Goal: Check status: Check status

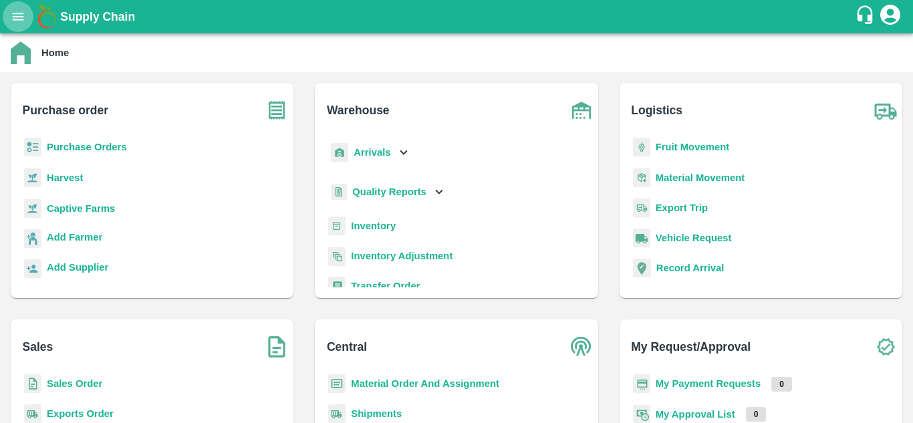
click at [19, 19] on icon "open drawer" at bounding box center [18, 16] width 15 height 15
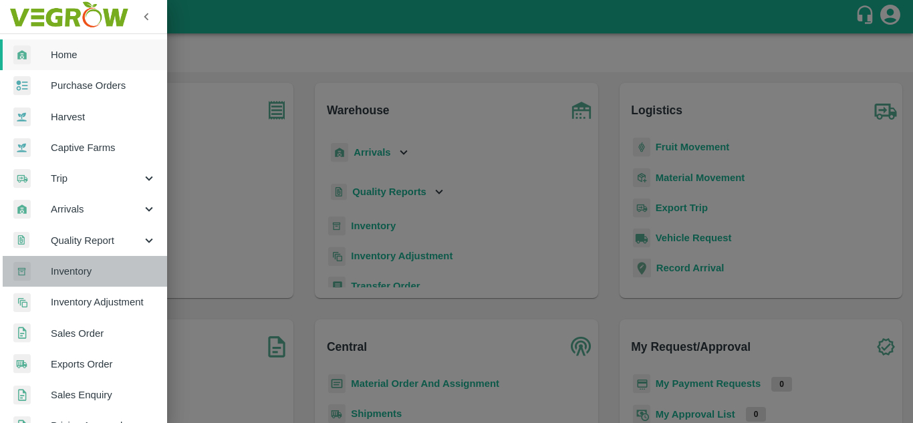
click at [89, 278] on span "Inventory" at bounding box center [104, 271] width 106 height 15
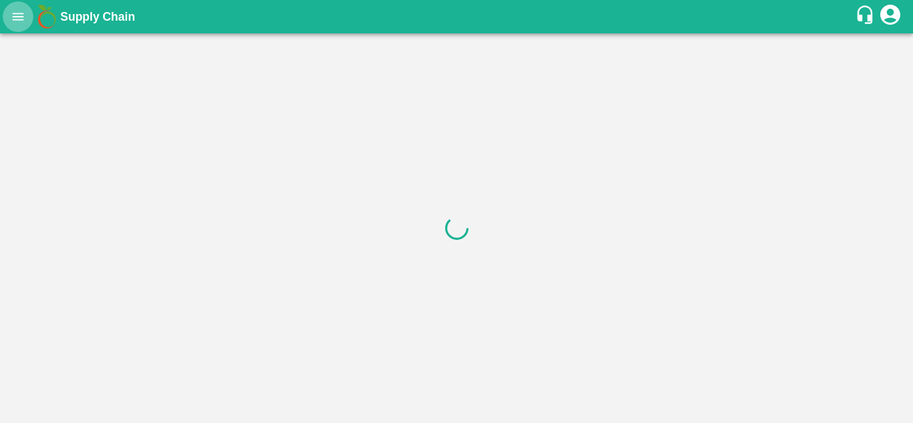
click at [14, 26] on button "open drawer" at bounding box center [18, 16] width 31 height 31
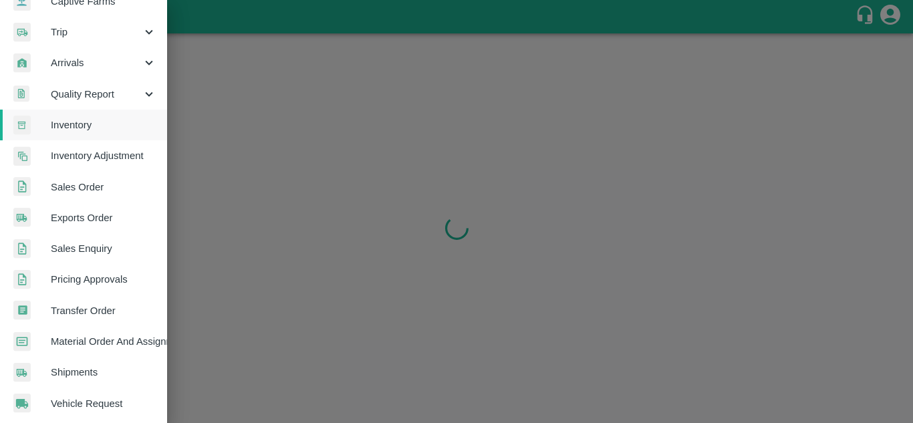
scroll to position [147, 0]
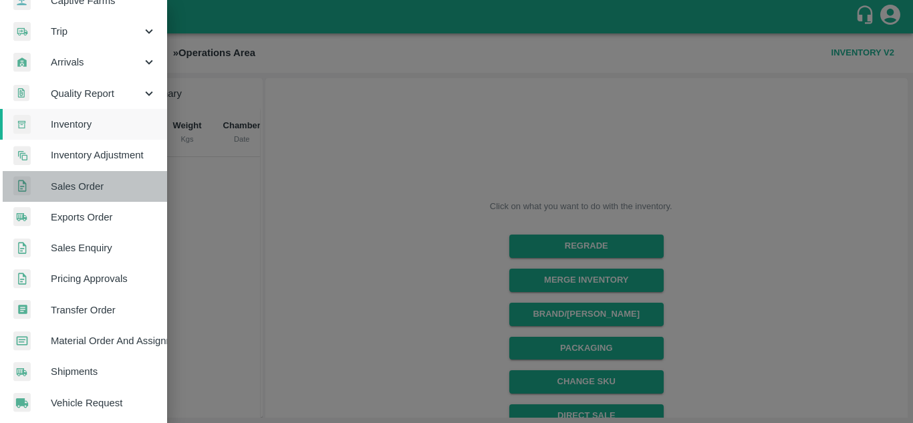
click at [96, 192] on span "Sales Order" at bounding box center [104, 186] width 106 height 15
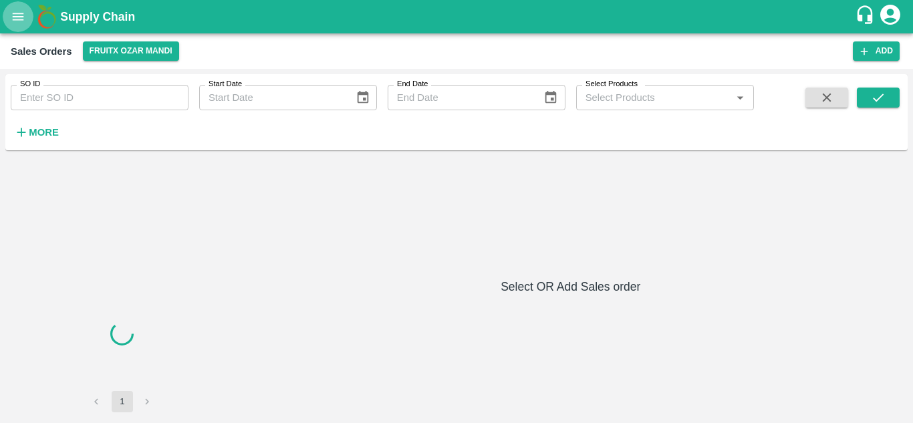
click at [21, 15] on icon "open drawer" at bounding box center [18, 16] width 15 height 15
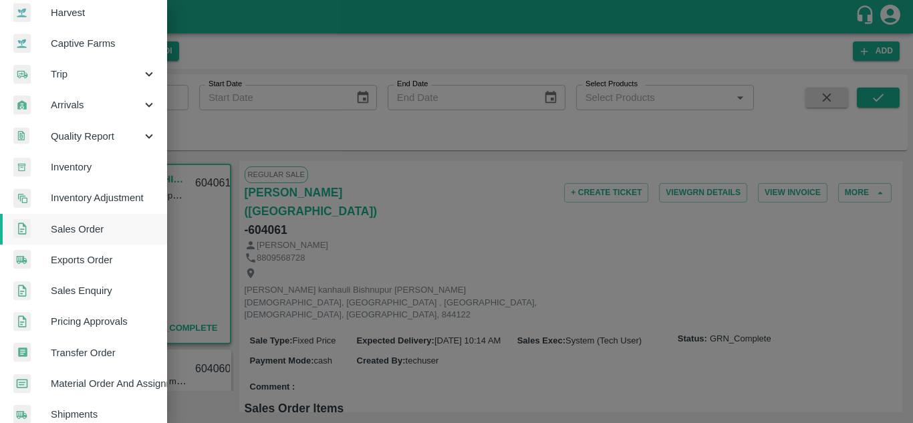
scroll to position [106, 0]
click at [454, 185] on div at bounding box center [456, 211] width 913 height 423
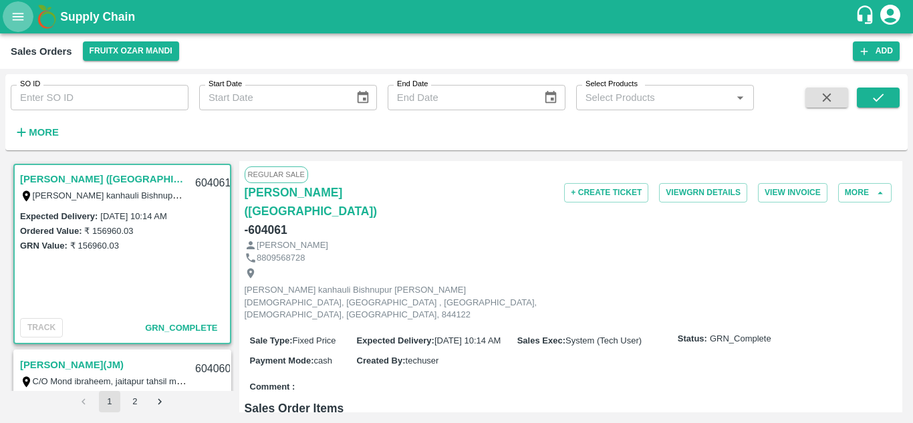
click at [11, 18] on icon "open drawer" at bounding box center [18, 16] width 15 height 15
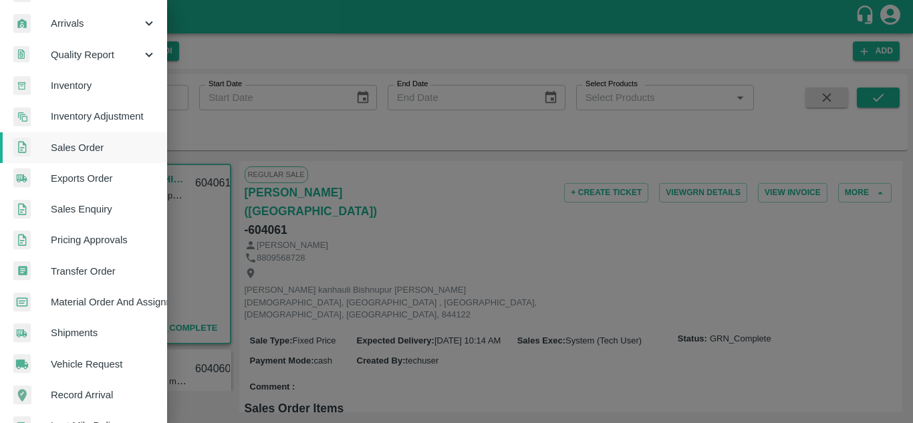
scroll to position [192, 0]
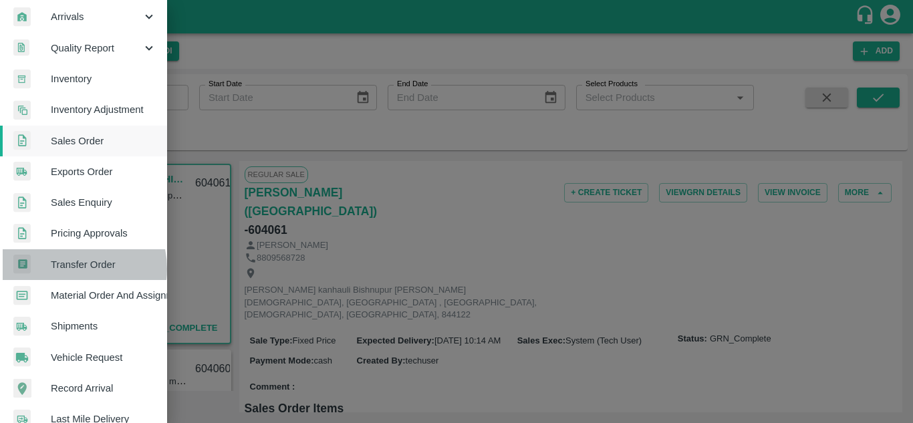
click at [70, 269] on span "Transfer Order" at bounding box center [104, 264] width 106 height 15
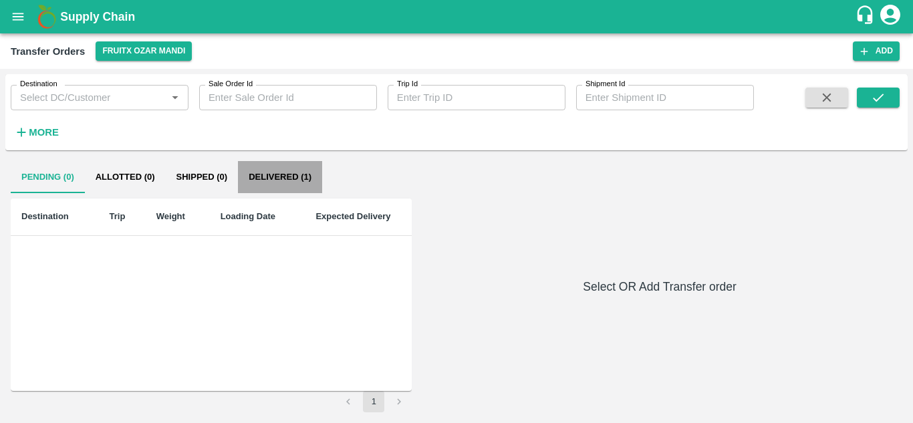
click at [281, 174] on button "Delivered (1)" at bounding box center [280, 177] width 84 height 32
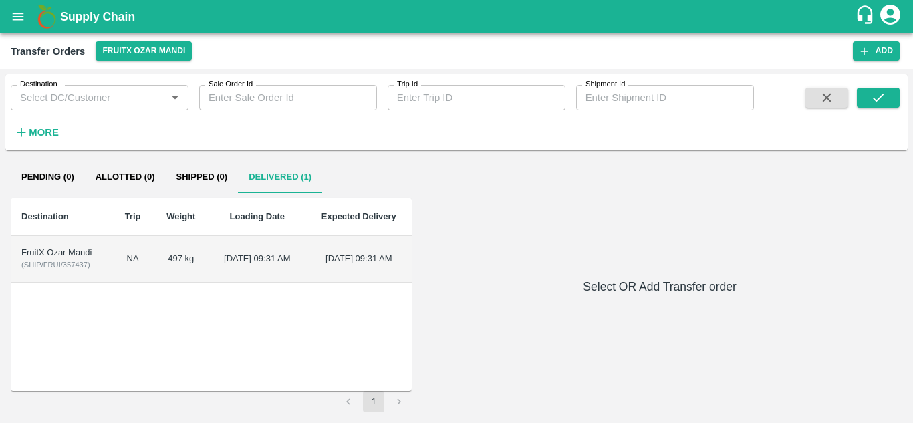
click at [305, 250] on td "[DATE] 09:31 AM" at bounding box center [358, 259] width 106 height 47
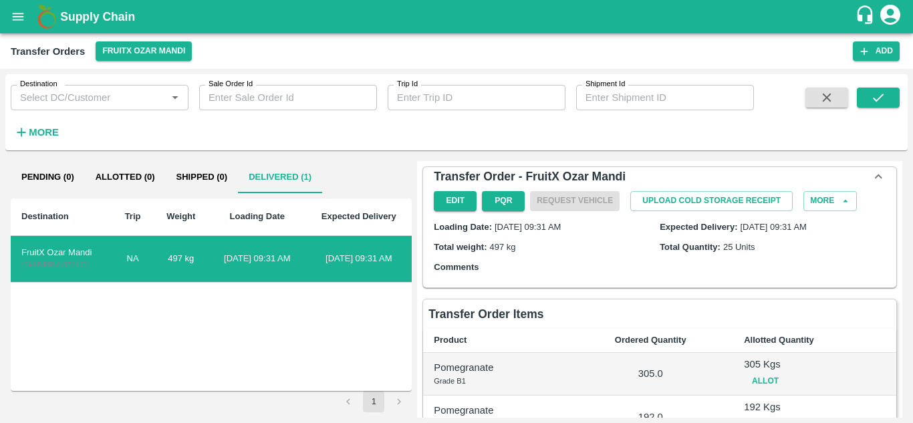
drag, startPoint x: 494, startPoint y: 231, endPoint x: 601, endPoint y: 224, distance: 107.8
click at [601, 224] on div "Loading Date: [DATE] 09:31 AM" at bounding box center [547, 226] width 226 height 15
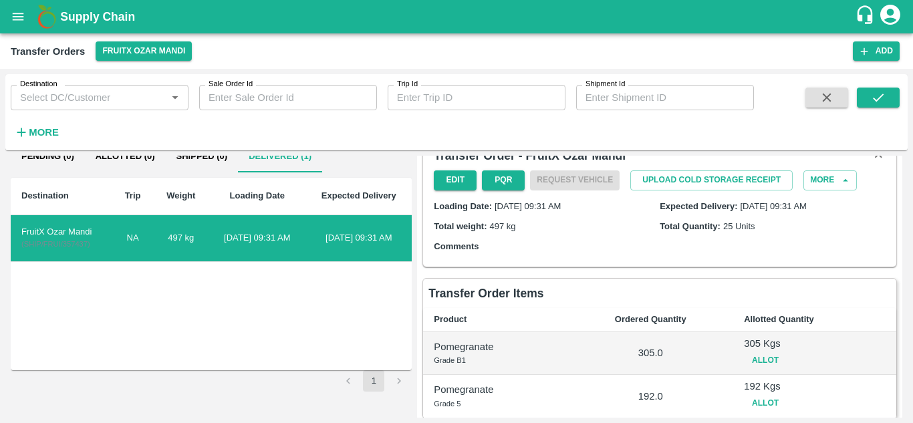
scroll to position [19, 0]
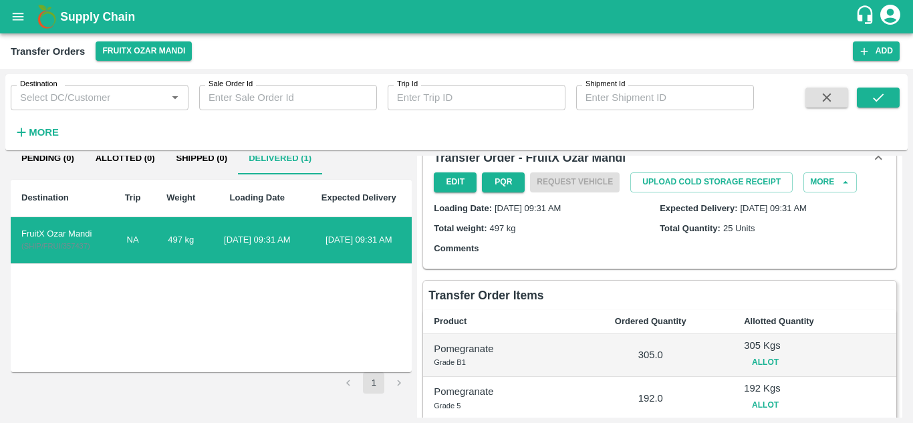
click at [499, 234] on div "Total weight: 497 kg" at bounding box center [547, 228] width 226 height 15
click at [516, 216] on div "Loading Date: [DATE] 09:31 AM Expected Delivery: [DATE] 09:31 AM Total weight: …" at bounding box center [659, 228] width 462 height 72
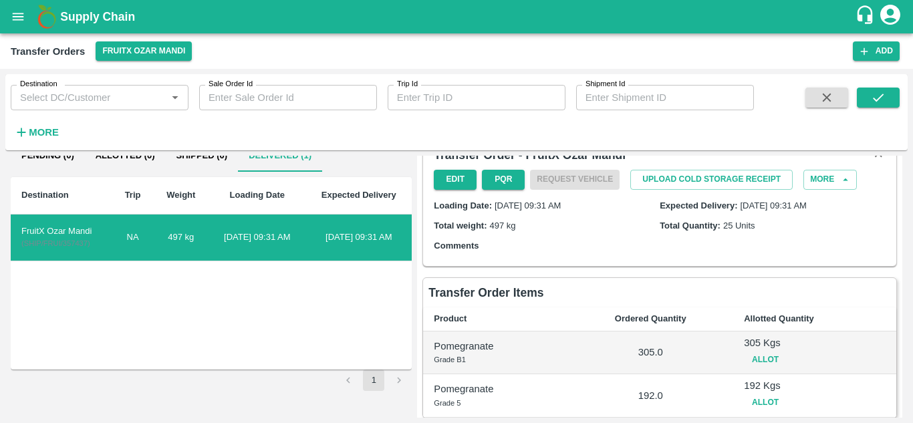
scroll to position [0, 0]
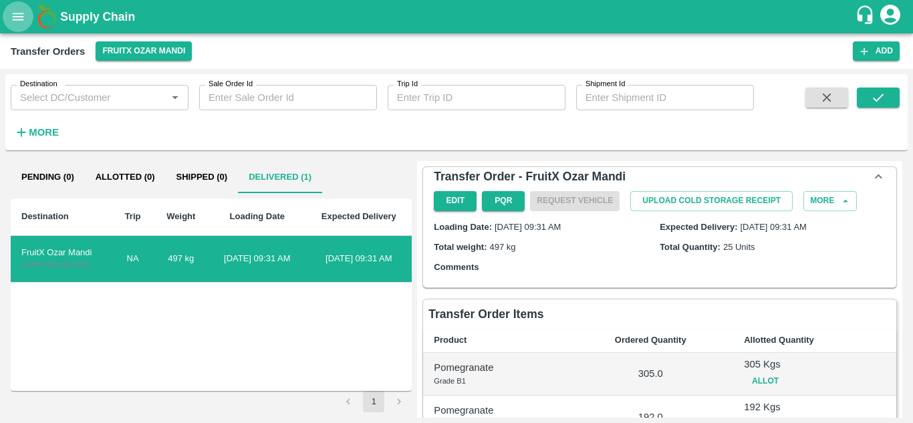
click at [19, 23] on icon "open drawer" at bounding box center [18, 16] width 15 height 15
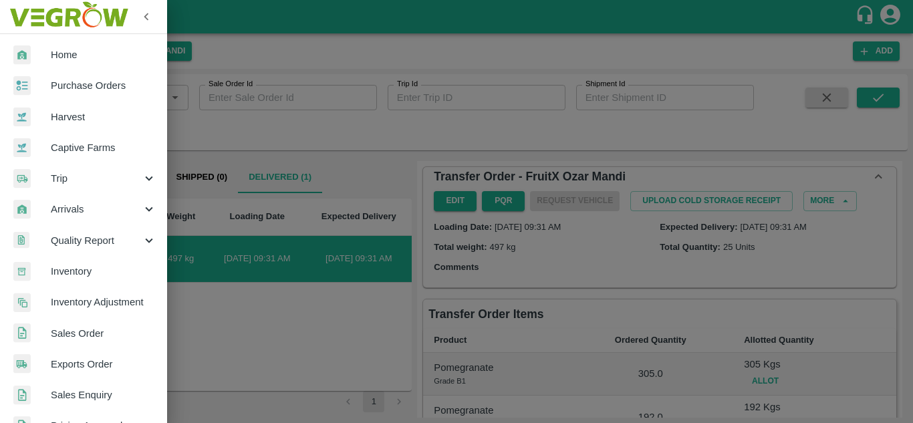
click at [283, 352] on div at bounding box center [456, 211] width 913 height 423
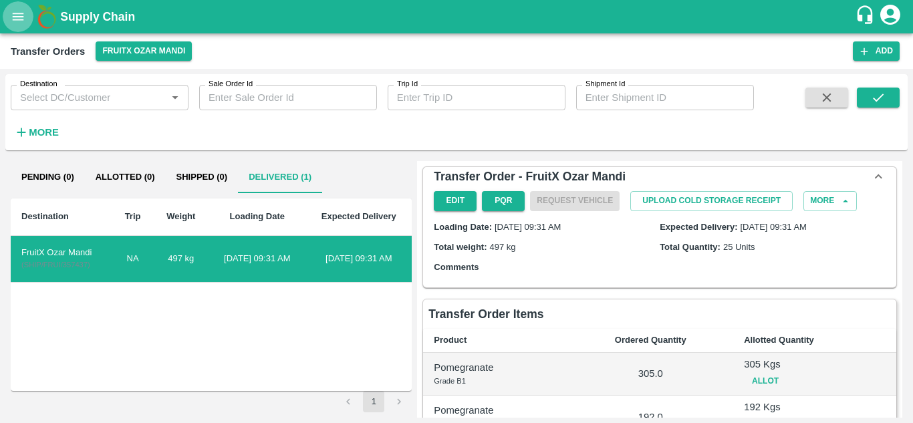
click at [21, 19] on icon "open drawer" at bounding box center [18, 16] width 15 height 15
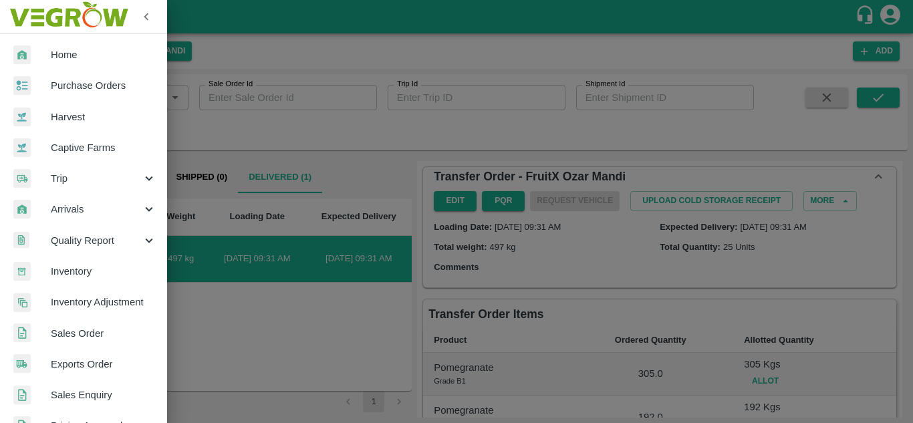
click at [94, 267] on span "Inventory" at bounding box center [104, 271] width 106 height 15
